Goal: Register for event/course

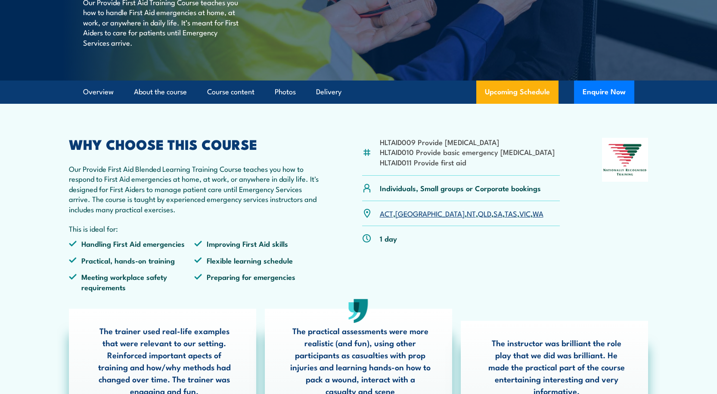
scroll to position [172, 0]
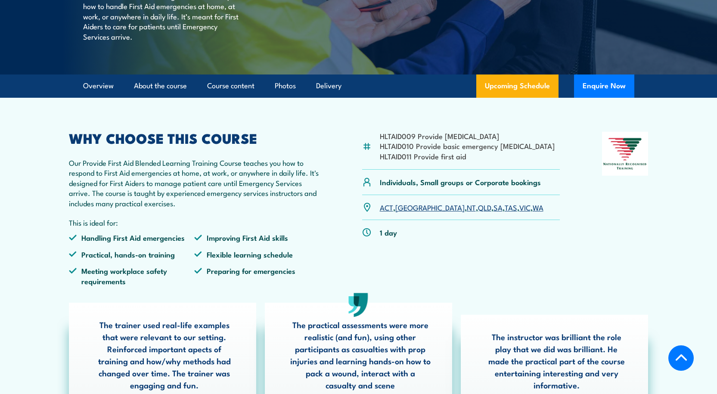
click at [493, 212] on link "SA" at bounding box center [497, 207] width 9 height 10
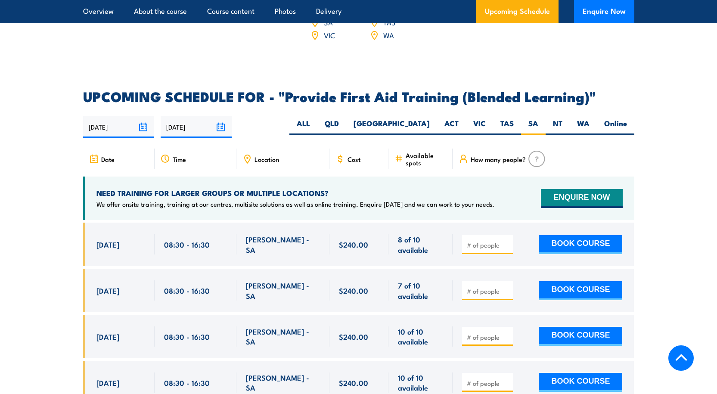
scroll to position [1577, 0]
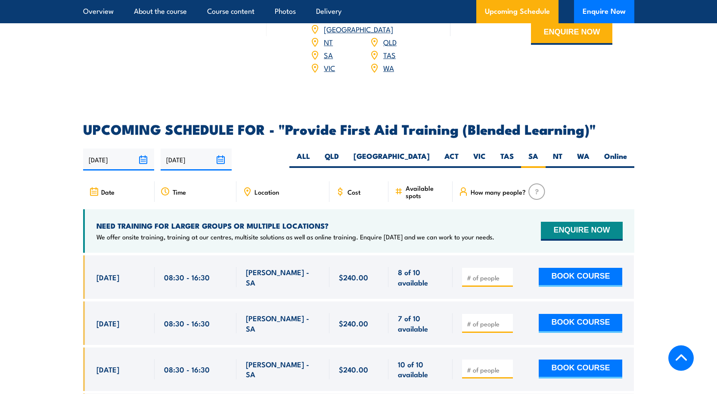
click at [97, 196] on icon at bounding box center [93, 191] width 9 height 9
click at [95, 192] on icon at bounding box center [95, 191] width 0 height 0
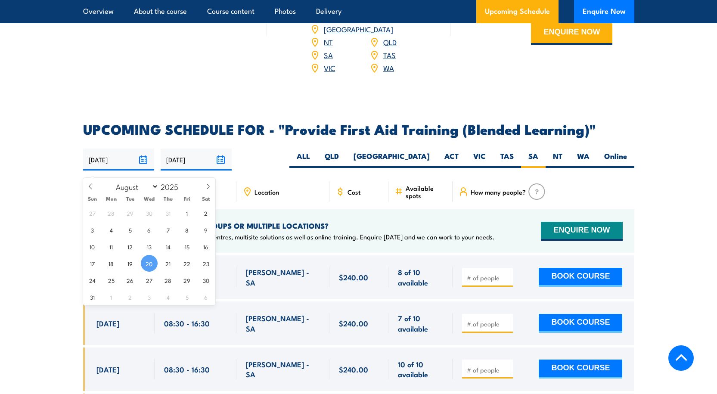
click at [145, 167] on input "[DATE]" at bounding box center [118, 160] width 71 height 22
click at [44, 157] on section "UPCOMING SCHEDULE FOR - "Provide First Aid Training (Blended Learning)" [DATE] …" at bounding box center [358, 355] width 717 height 465
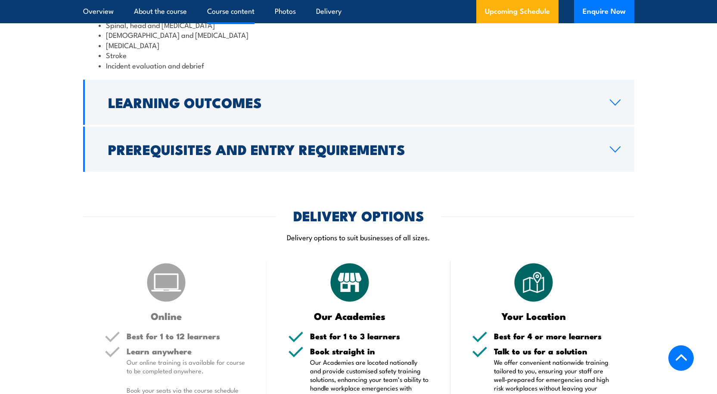
scroll to position [1146, 0]
